Goal: Task Accomplishment & Management: Complete application form

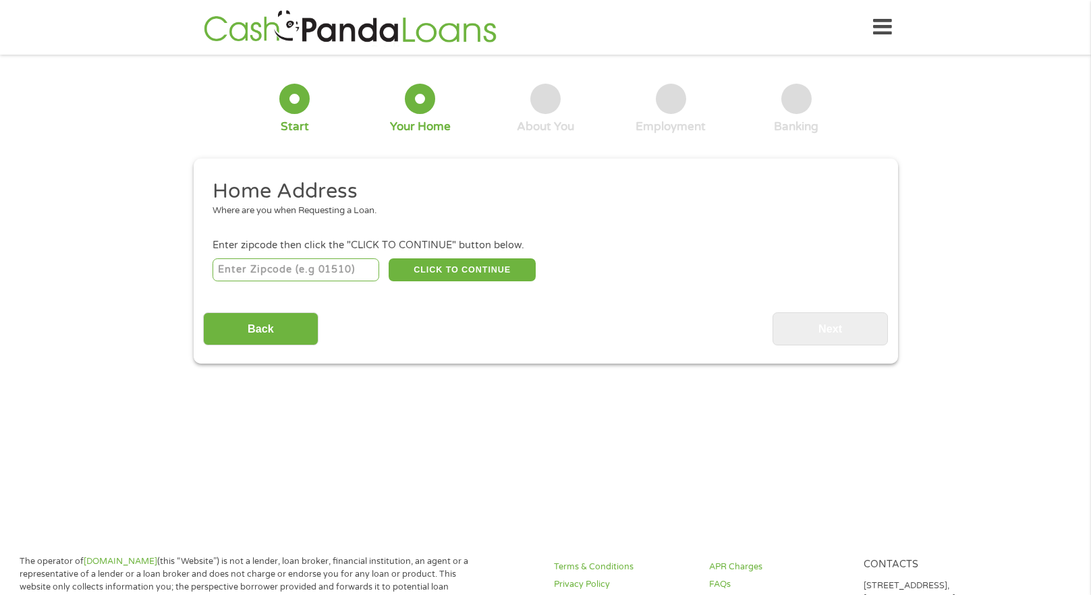
click at [344, 277] on input "number" at bounding box center [295, 269] width 167 height 23
type input "78703"
click at [449, 268] on button "CLICK TO CONTINUE" at bounding box center [462, 269] width 147 height 23
type input "78703"
type input "Austin"
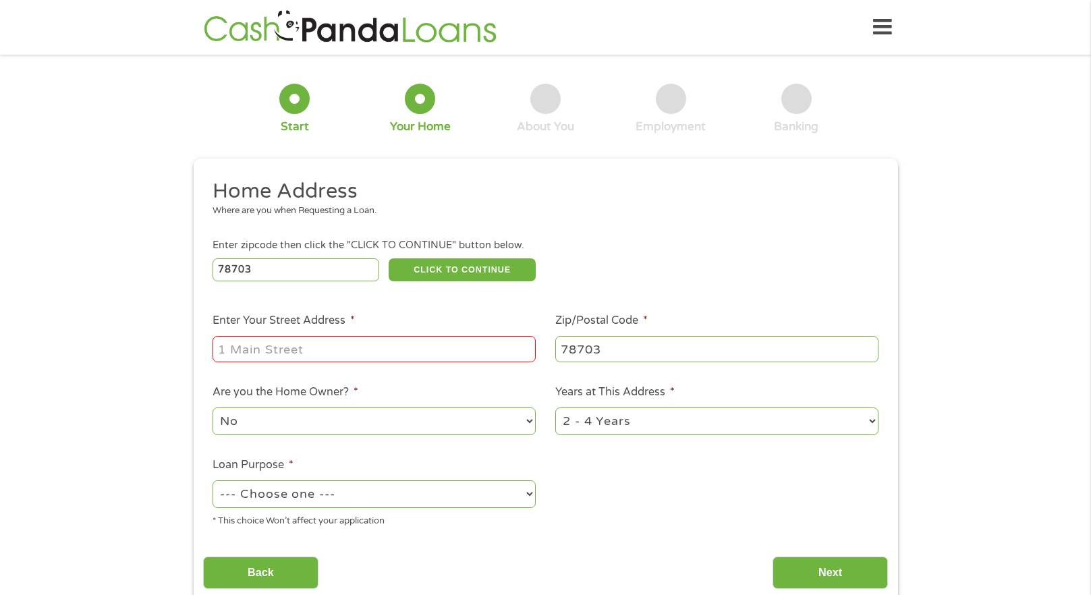
click at [395, 350] on input "Enter Your Street Address *" at bounding box center [373, 349] width 323 height 26
type input "[STREET_ADDRESS][PERSON_NAME]"
click at [629, 497] on ul "Home Address Where are you when Requesting a Loan. Enter zipcode then click the…" at bounding box center [545, 358] width 685 height 360
click at [449, 493] on select "--- Choose one --- Pay Bills Debt Consolidation Home Improvement Major Purchase…" at bounding box center [373, 494] width 323 height 28
select select "paybills"
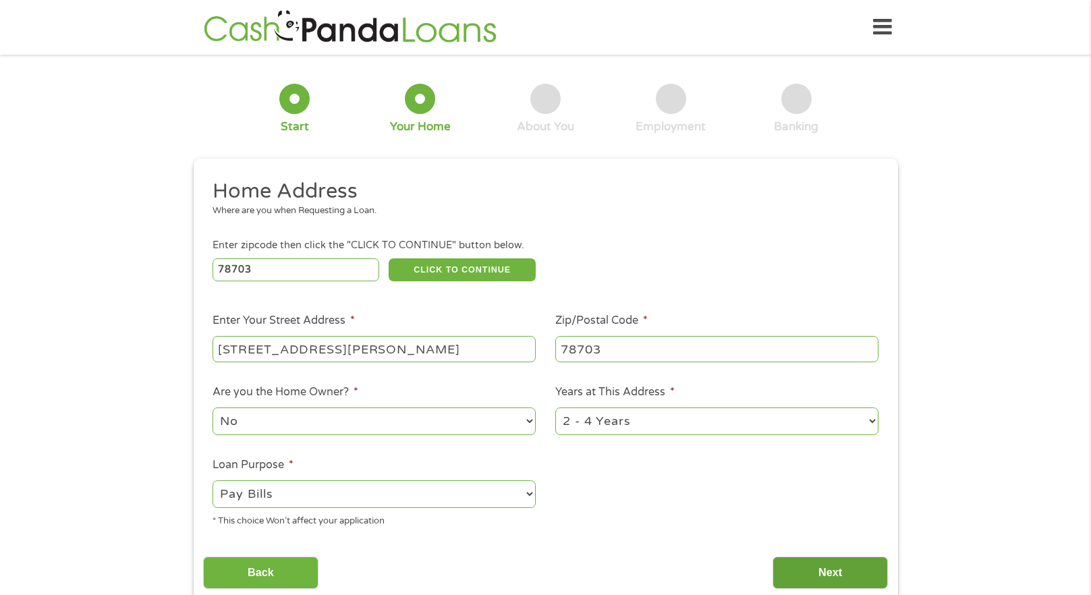
click at [786, 568] on input "Next" at bounding box center [829, 572] width 115 height 33
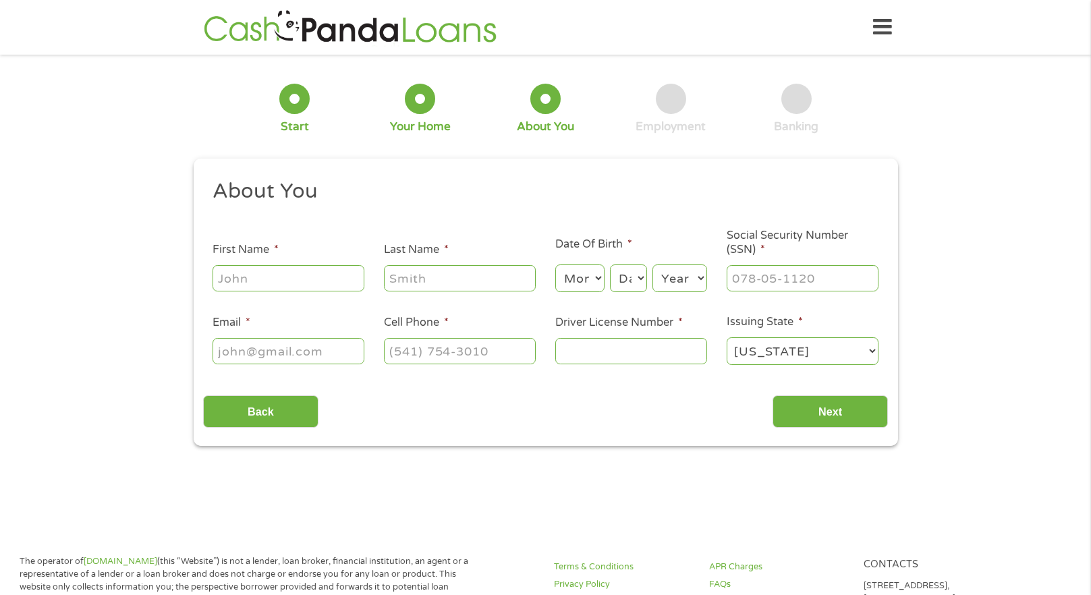
click at [326, 275] on input "First Name *" at bounding box center [288, 278] width 152 height 26
type input "[PERSON_NAME]"
type input "[EMAIL_ADDRESS][DOMAIN_NAME]"
type input "7203783071"
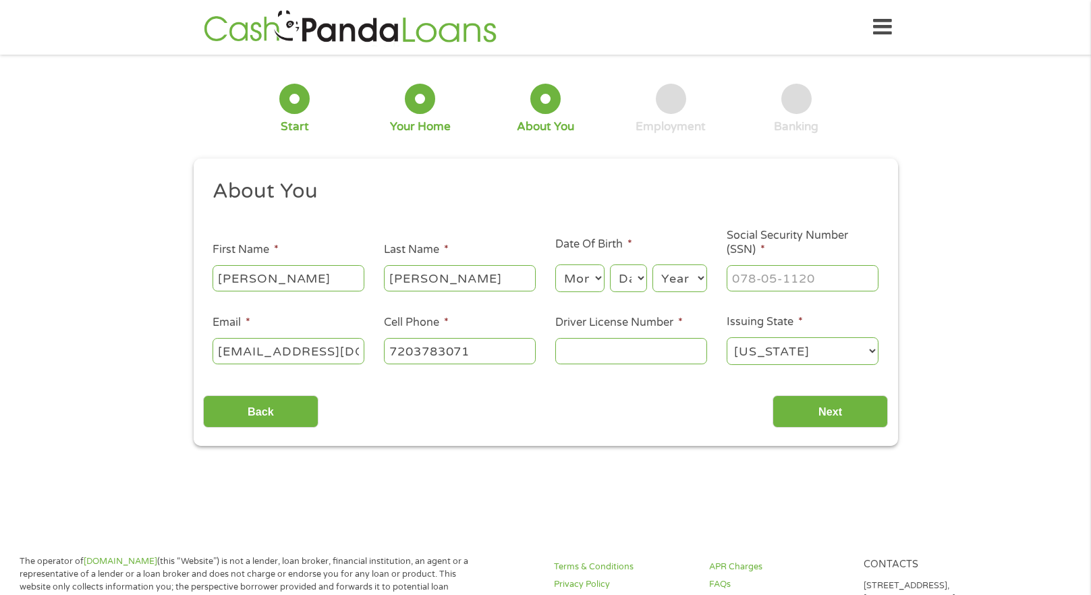
select select "[US_STATE]"
type input "[PHONE_NUMBER]"
click at [585, 281] on select "Month 1 2 3 4 5 6 7 8 9 10 11 12" at bounding box center [579, 278] width 49 height 28
select select "8"
click at [625, 267] on select "Day 1 2 3 4 5 6 7 8 9 10 11 12 13 14 15 16 17 18 19 20 21 22 23 24 25 26 27 28 …" at bounding box center [628, 278] width 36 height 28
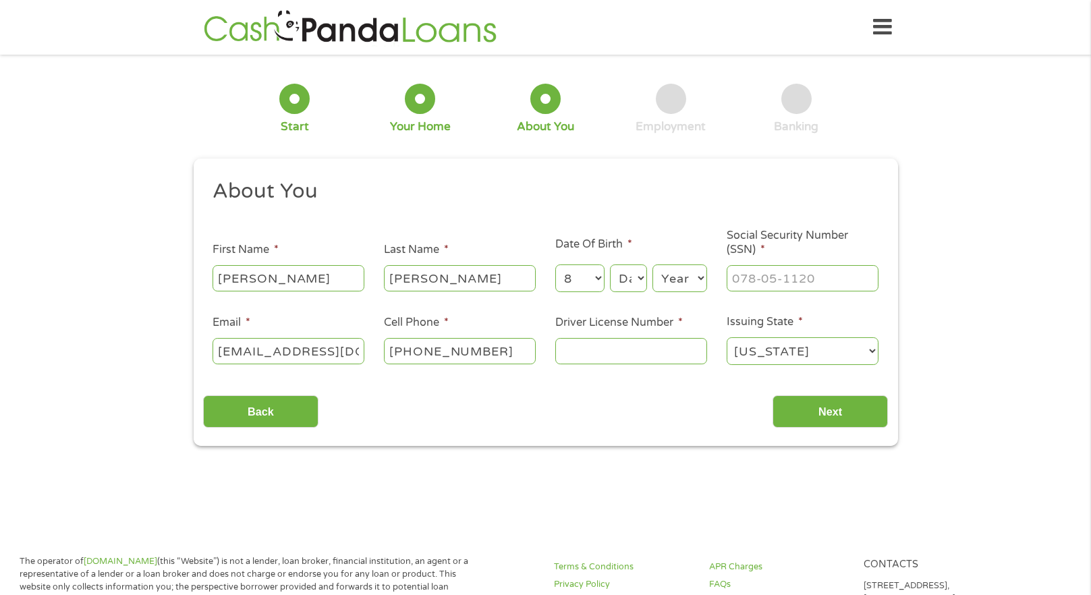
select select "11"
click at [676, 277] on select "Year [DATE] 2006 2005 2004 2003 2002 2001 2000 1999 1998 1997 1996 1995 1994 19…" at bounding box center [679, 278] width 55 height 28
select select "2001"
click at [796, 275] on input "___-__-____" at bounding box center [802, 278] width 152 height 26
type input "217-61-5697"
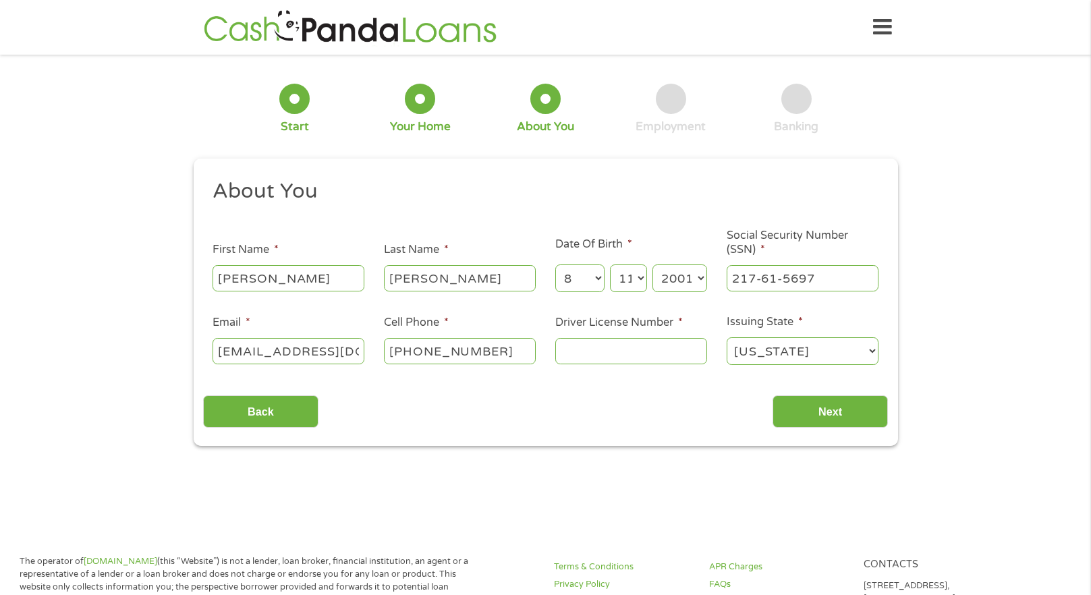
click at [667, 364] on input "Driver License Number *" at bounding box center [631, 351] width 152 height 26
type input "Y9659316"
click at [799, 406] on input "Next" at bounding box center [829, 411] width 115 height 33
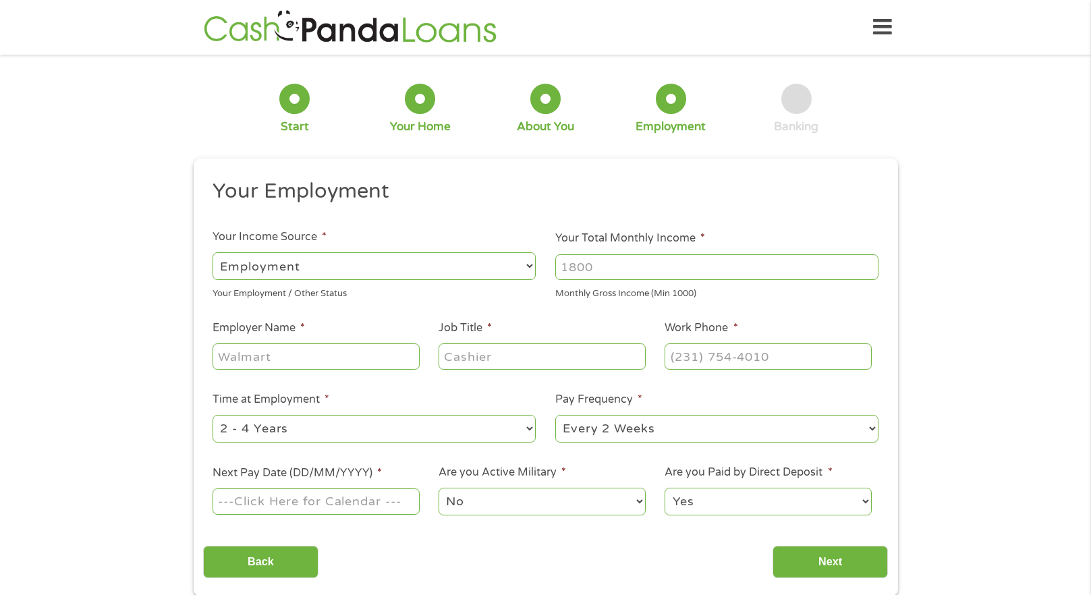
click at [586, 266] on input "Your Total Monthly Income *" at bounding box center [716, 267] width 323 height 26
type input "4000"
click at [347, 371] on div at bounding box center [315, 356] width 206 height 31
click at [345, 356] on input "Employer Name *" at bounding box center [315, 356] width 206 height 26
type input "tancho"
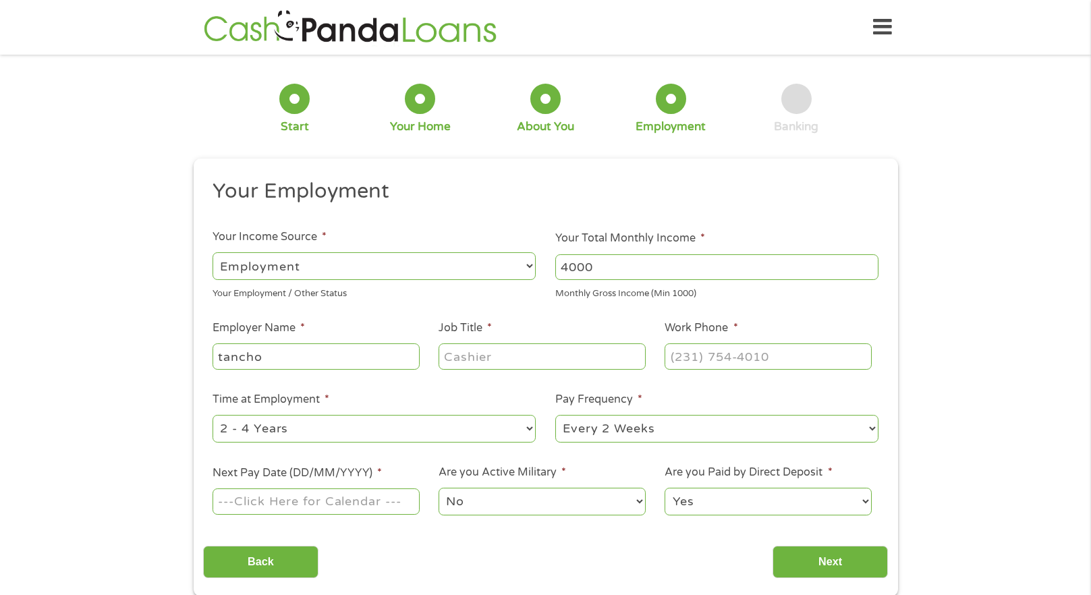
click at [485, 339] on li "Job Title *" at bounding box center [542, 346] width 226 height 52
click at [485, 355] on input "Job Title *" at bounding box center [541, 356] width 206 height 26
type input "host"
click at [798, 340] on li "Work Phone *" at bounding box center [768, 346] width 226 height 52
click at [794, 358] on input "(___) ___-____" at bounding box center [767, 356] width 206 height 26
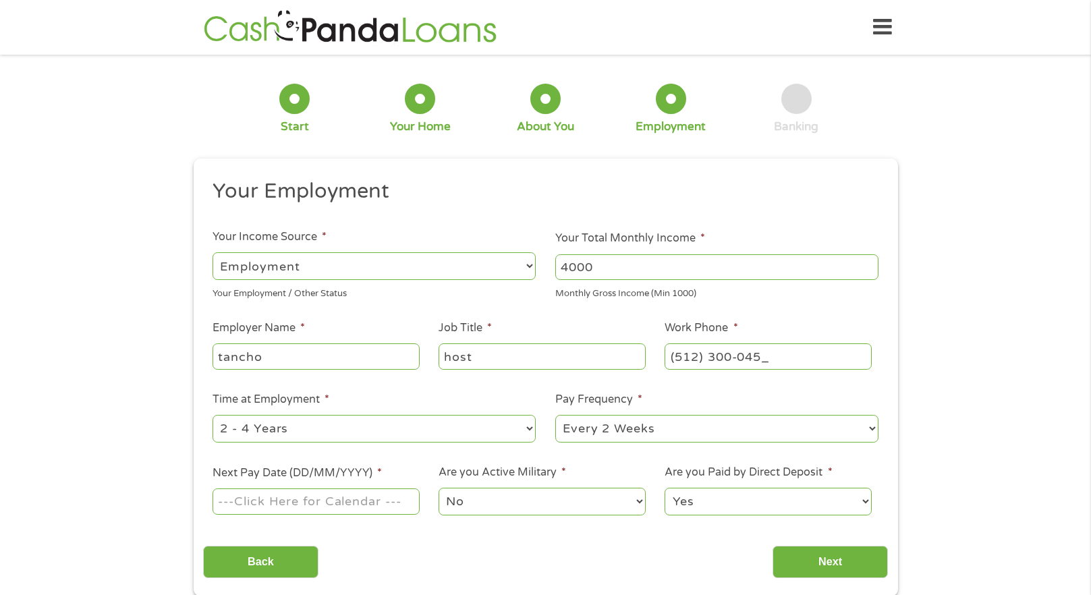
type input "[PHONE_NUMBER]"
click at [527, 394] on li "Time at Employment * --- Choose one --- 1 Year or less 1 - 2 Years 2 - 4 Years …" at bounding box center [374, 417] width 343 height 53
click at [299, 497] on input "Next Pay Date (DD/MM/YYYY) *" at bounding box center [315, 501] width 206 height 26
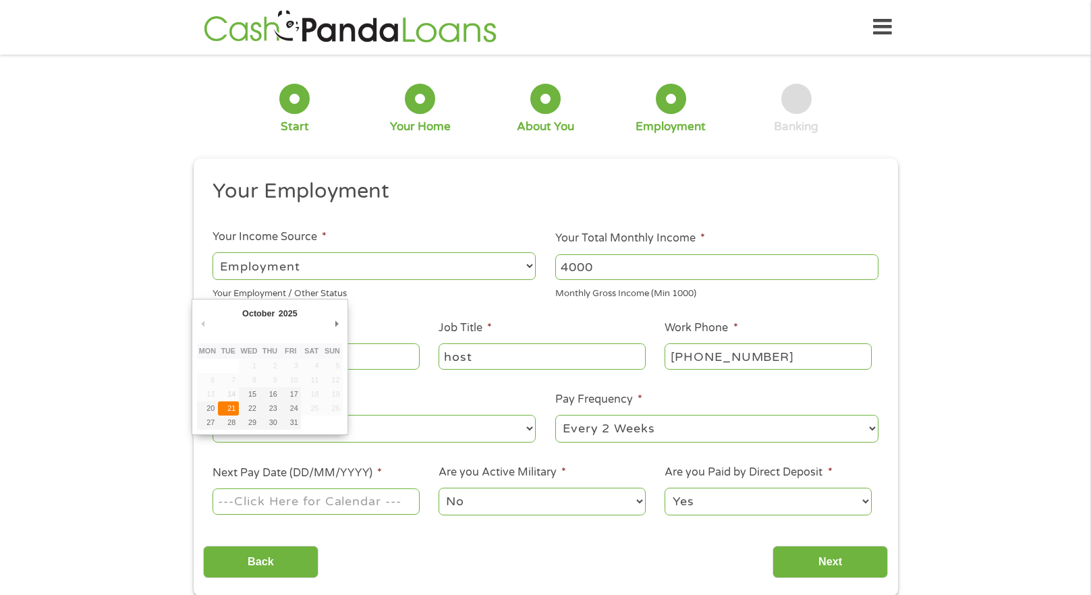
type input "[DATE]"
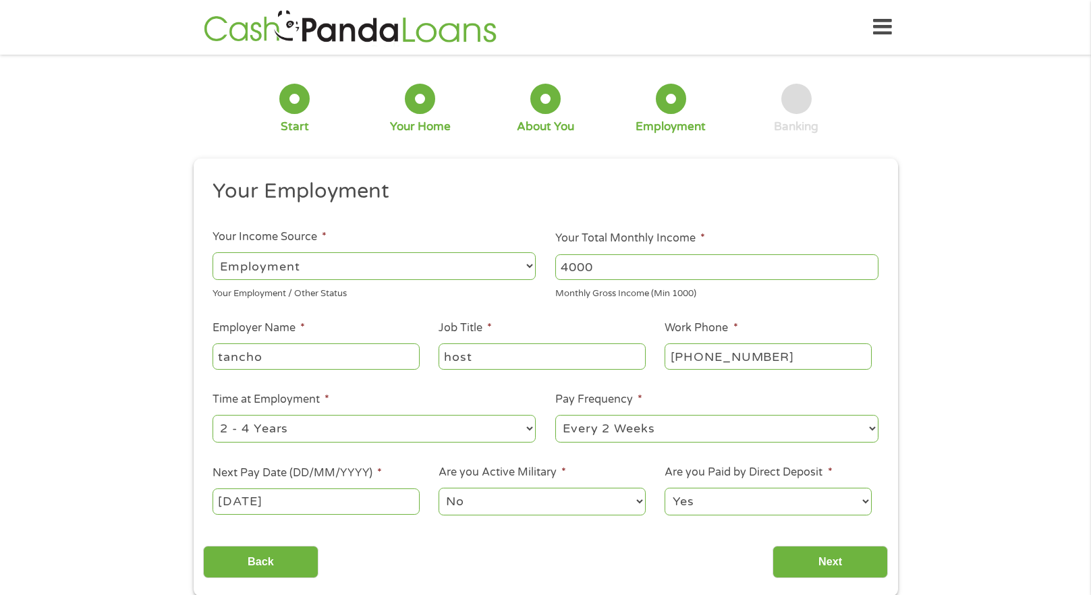
click at [713, 513] on select "Yes No" at bounding box center [767, 502] width 206 height 28
click at [848, 558] on input "Next" at bounding box center [829, 562] width 115 height 33
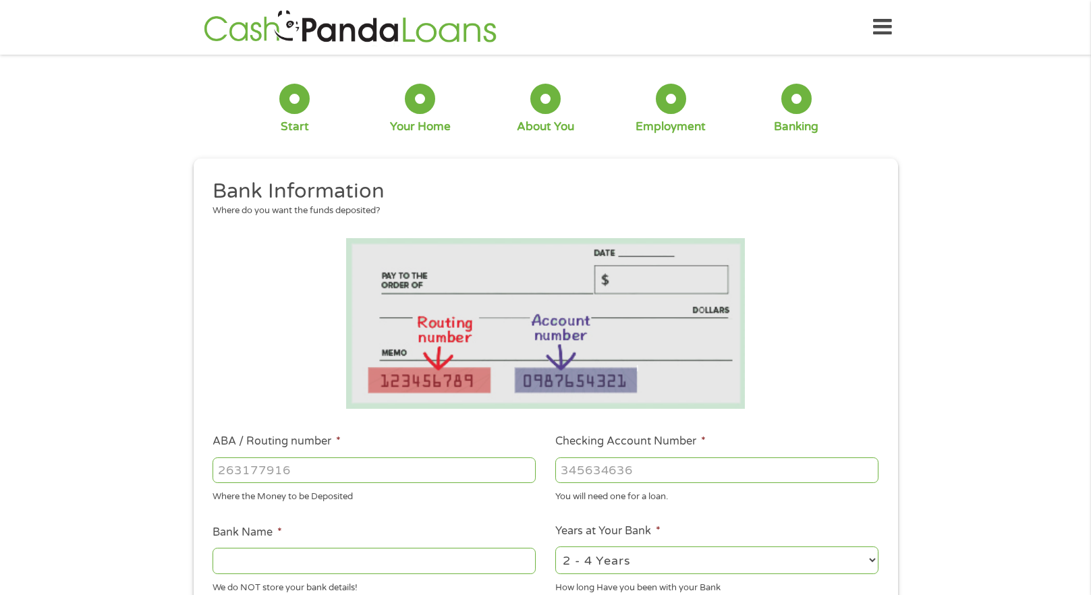
click at [461, 480] on input "ABA / Routing number *" at bounding box center [373, 470] width 323 height 26
click at [456, 475] on input "ABA / Routing number *" at bounding box center [373, 470] width 323 height 26
type input "122000247"
type input "[PERSON_NAME] FARGO BANK NA"
type input "122000247"
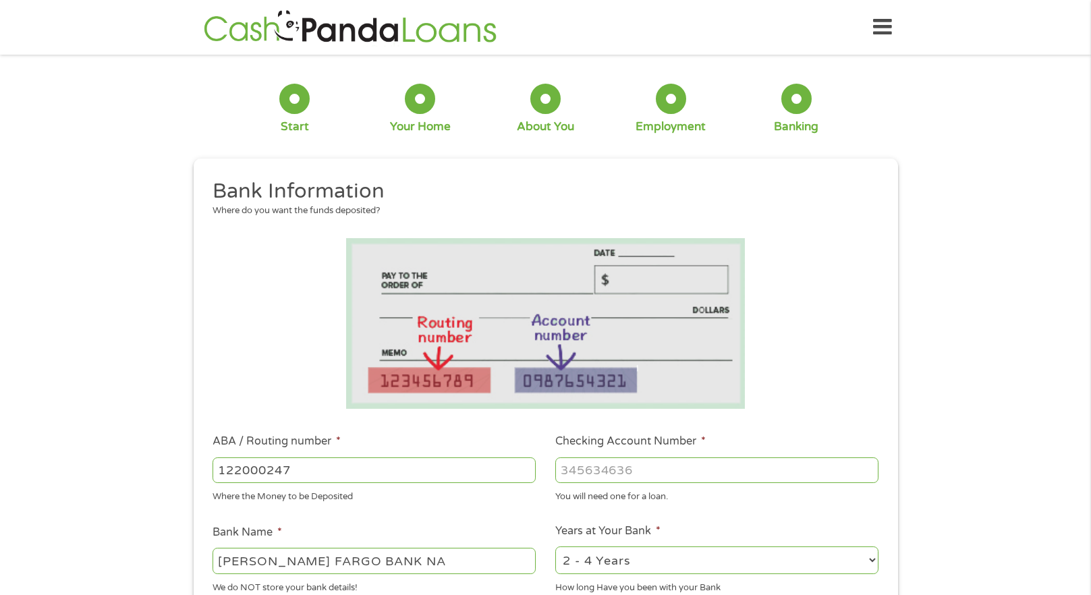
click at [633, 455] on div at bounding box center [716, 470] width 323 height 31
click at [633, 467] on input "Checking Account Number *" at bounding box center [716, 470] width 323 height 26
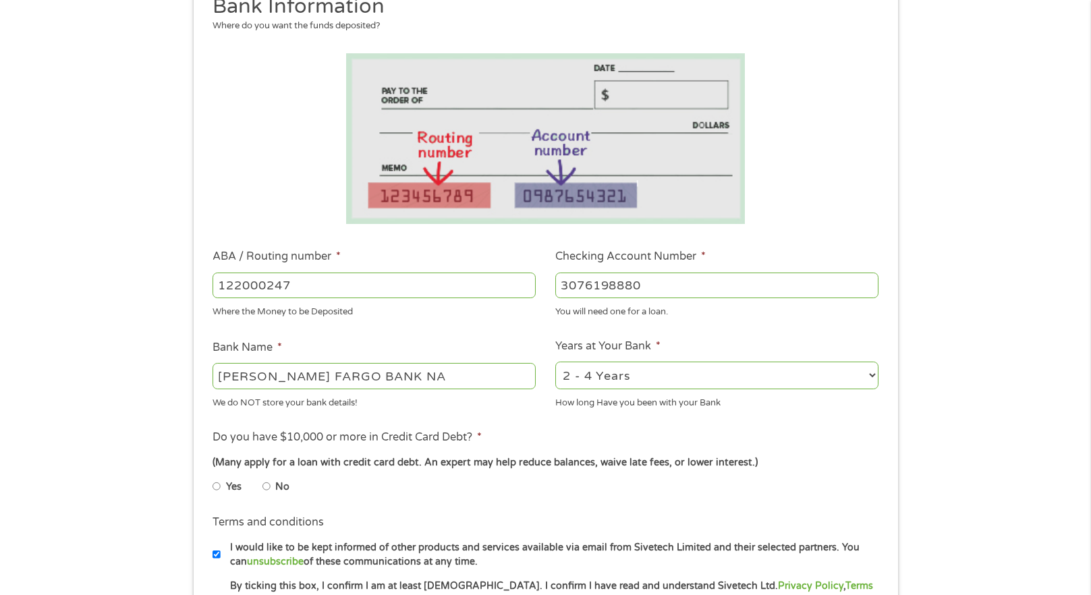
scroll to position [279, 0]
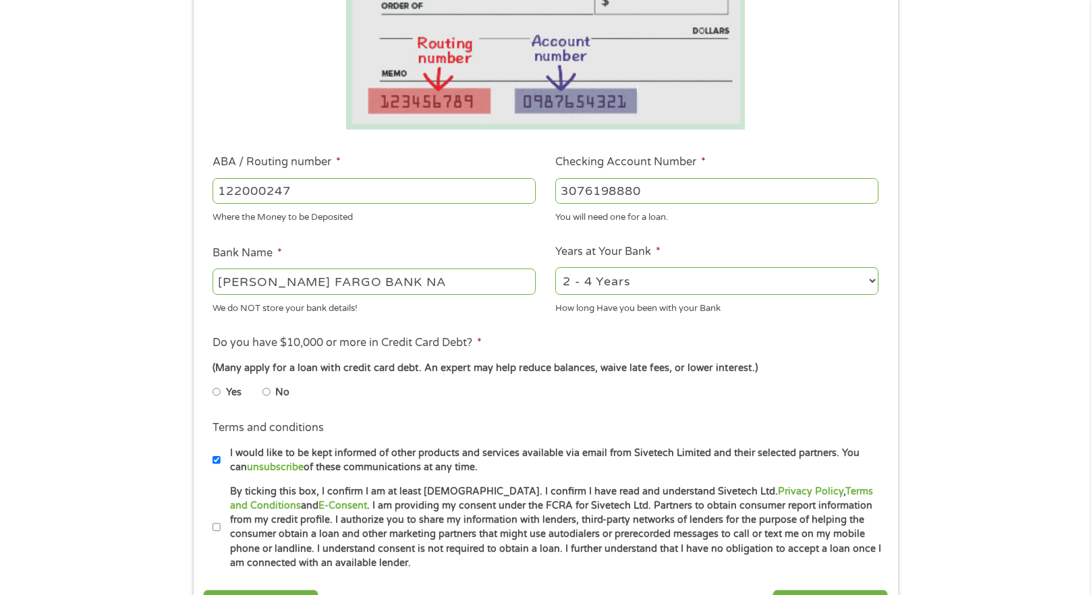
type input "3076198880"
click at [685, 268] on select "2 - 4 Years 6 - 12 Months 1 - 2 Years Over 4 Years" at bounding box center [716, 281] width 323 height 28
select select "60months"
click at [267, 393] on input "No" at bounding box center [266, 392] width 8 height 22
radio input "true"
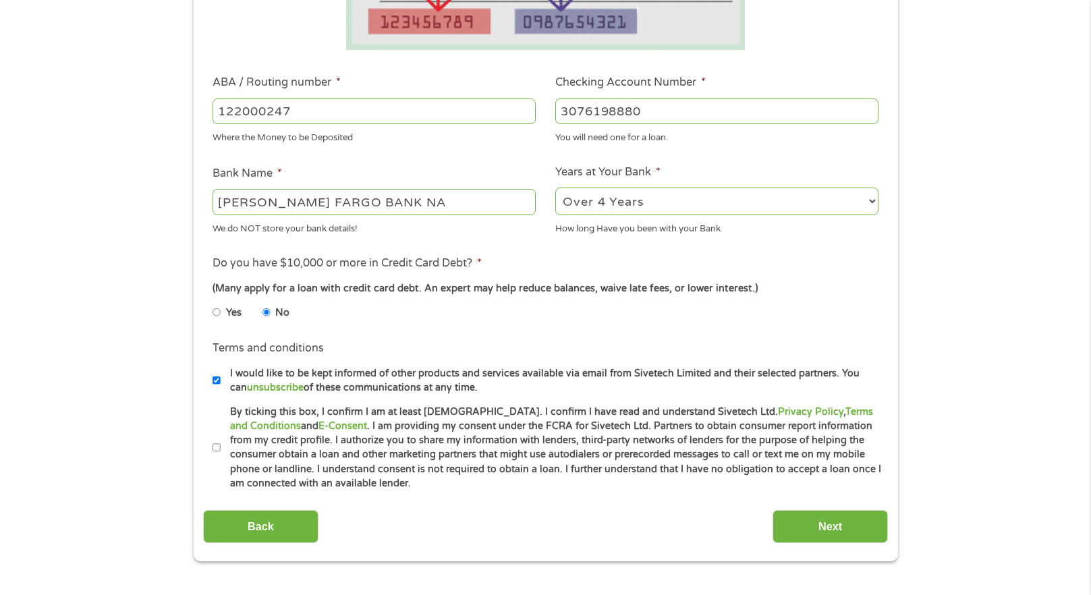
scroll to position [374, 0]
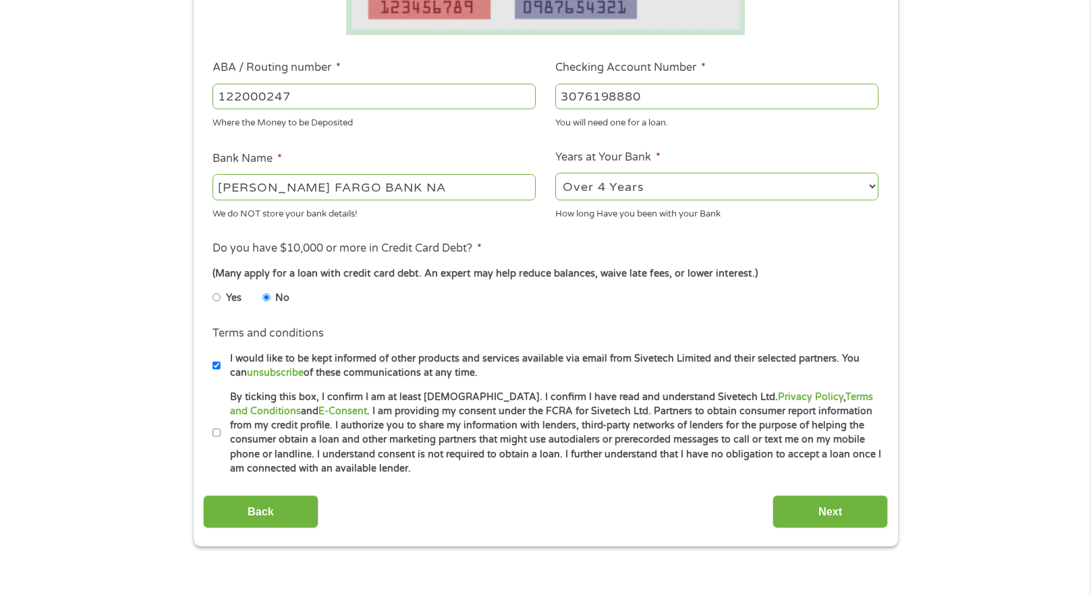
click at [217, 365] on input "I would like to be kept informed of other products and services available via e…" at bounding box center [216, 366] width 8 height 22
checkbox input "false"
click at [225, 429] on label "By ticking this box, I confirm I am at least [DEMOGRAPHIC_DATA]. I confirm I ha…" at bounding box center [552, 433] width 662 height 86
click at [221, 429] on input "By ticking this box, I confirm I am at least [DEMOGRAPHIC_DATA]. I confirm I ha…" at bounding box center [216, 433] width 8 height 22
checkbox input "true"
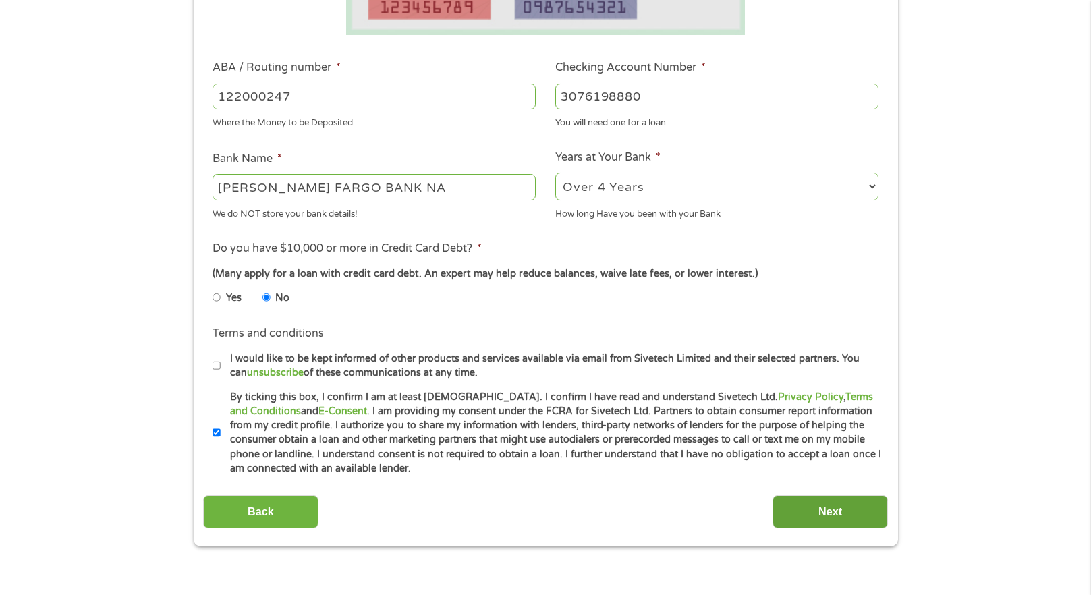
click at [815, 515] on input "Next" at bounding box center [829, 511] width 115 height 33
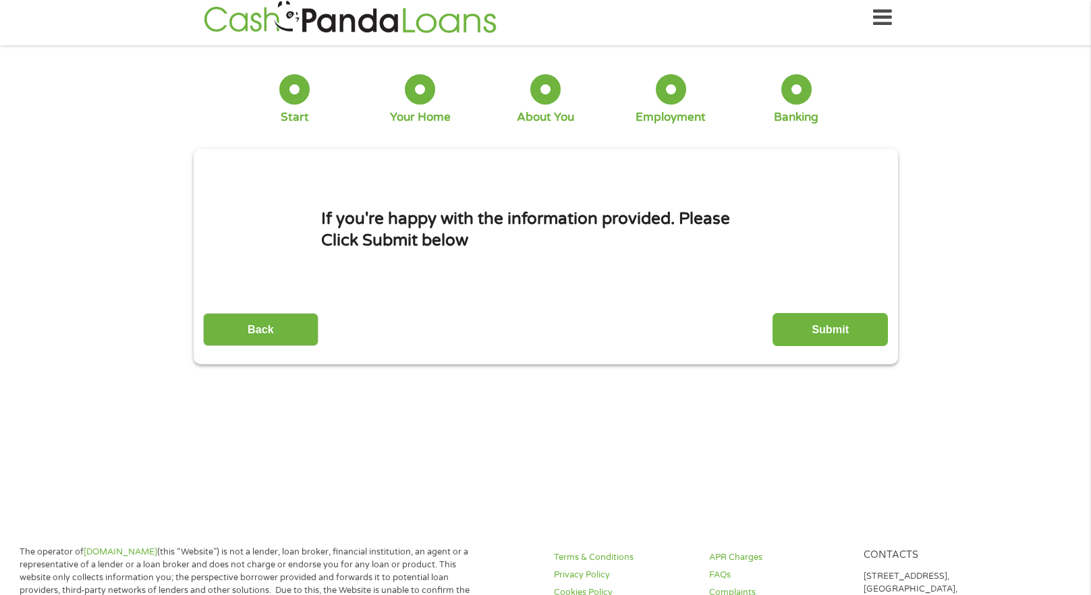
scroll to position [0, 0]
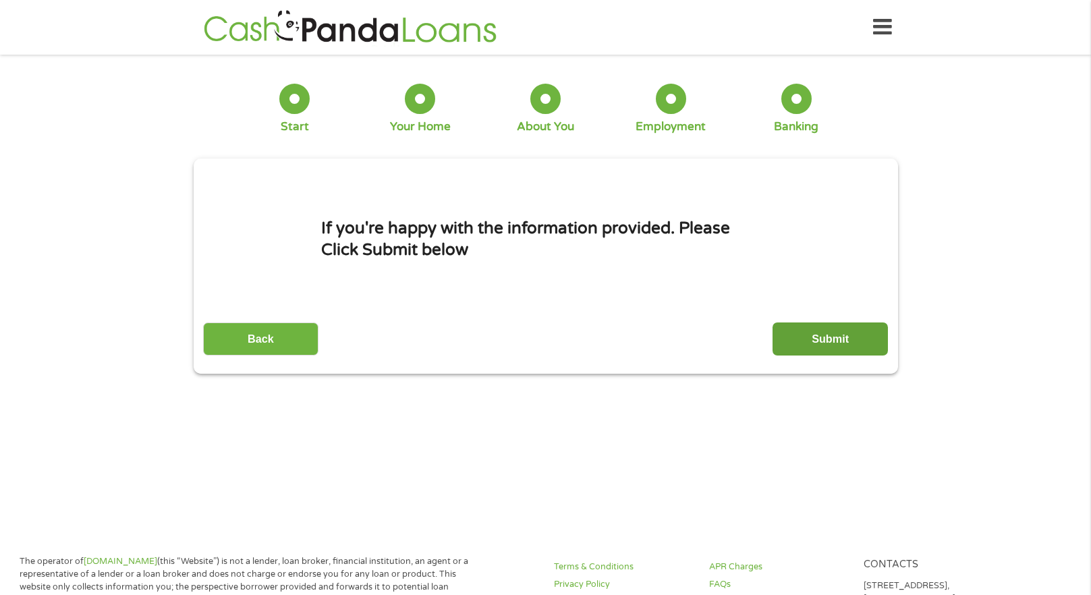
click at [800, 334] on input "Submit" at bounding box center [829, 338] width 115 height 33
